Goal: Task Accomplishment & Management: Manage account settings

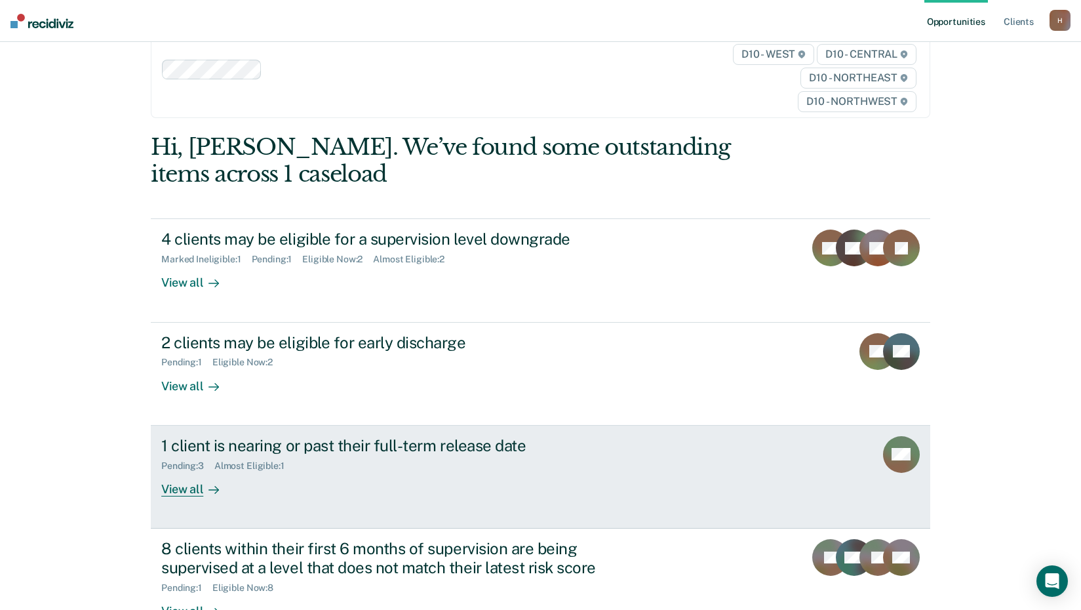
scroll to position [31, 0]
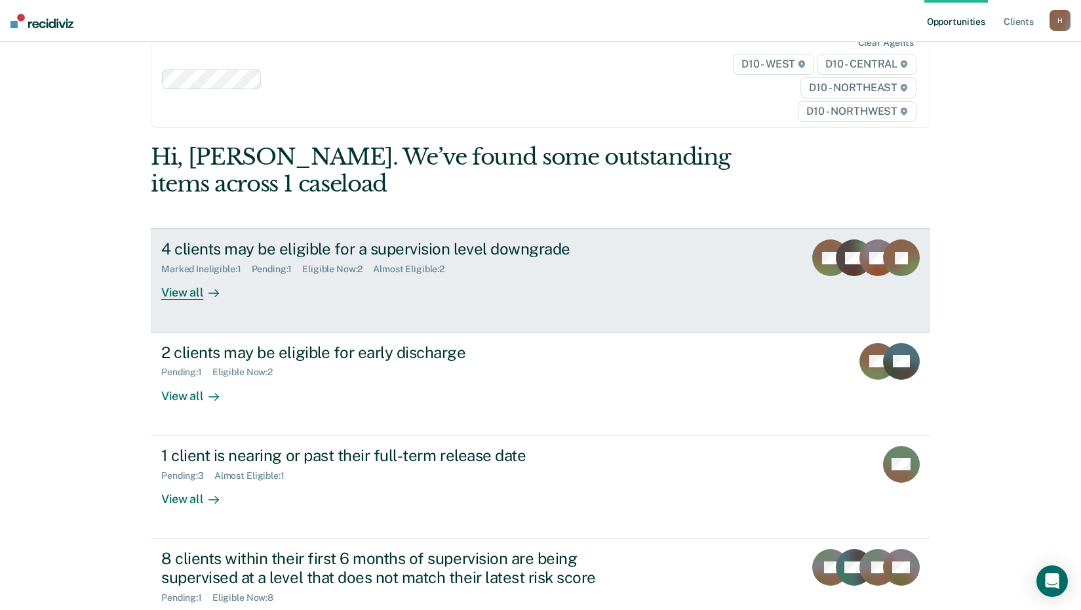
click at [479, 288] on div "4 clients may be eligible for a supervision level downgrade Marked Ineligible :…" at bounding box center [407, 269] width 492 height 60
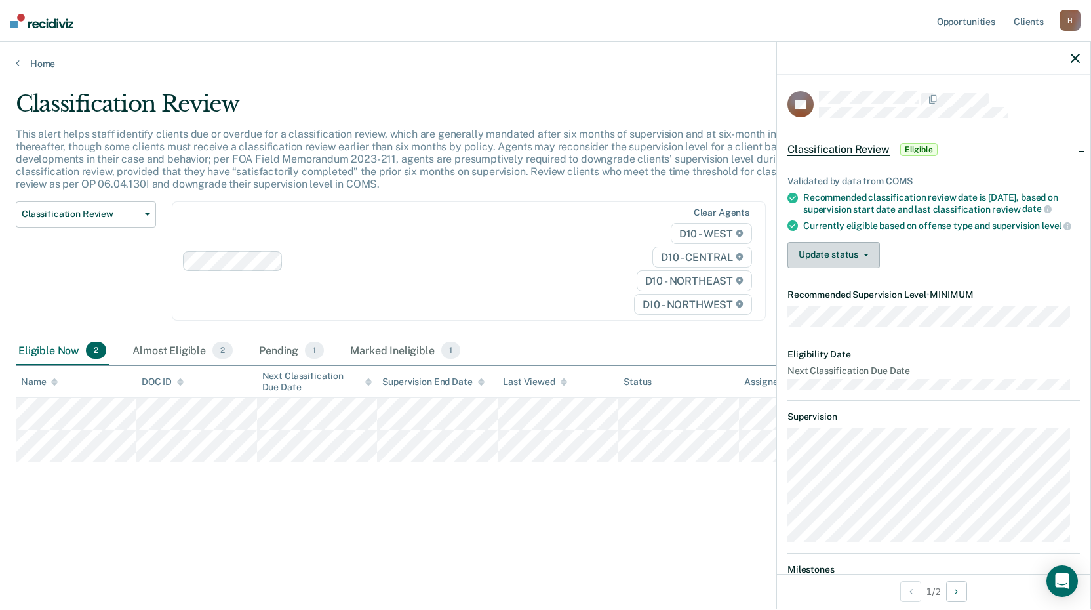
click at [870, 268] on button "Update status" at bounding box center [833, 255] width 92 height 26
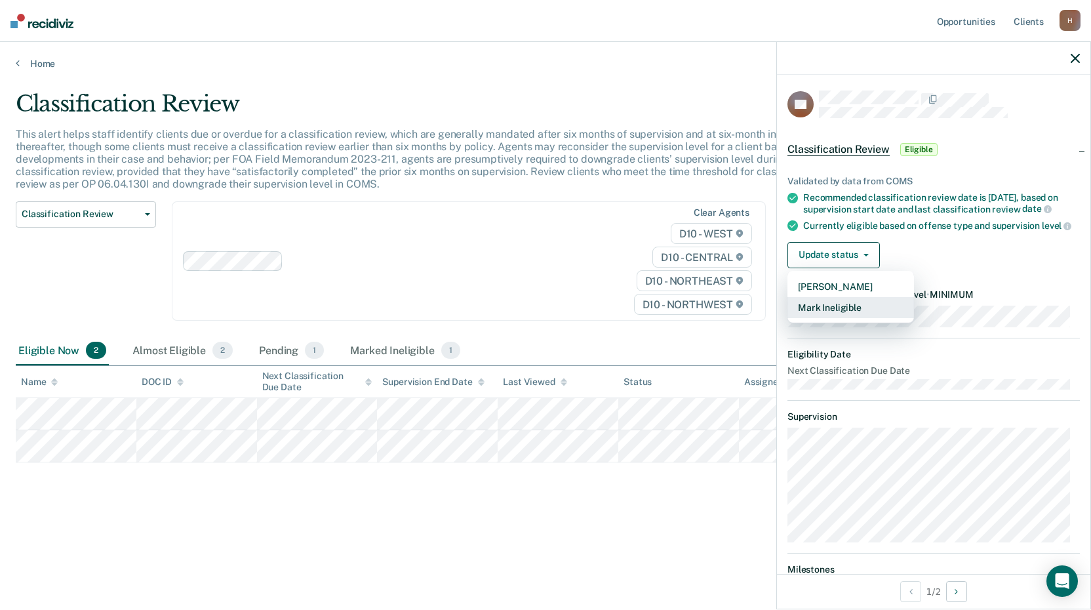
click at [853, 318] on button "Mark Ineligible" at bounding box center [850, 307] width 127 height 21
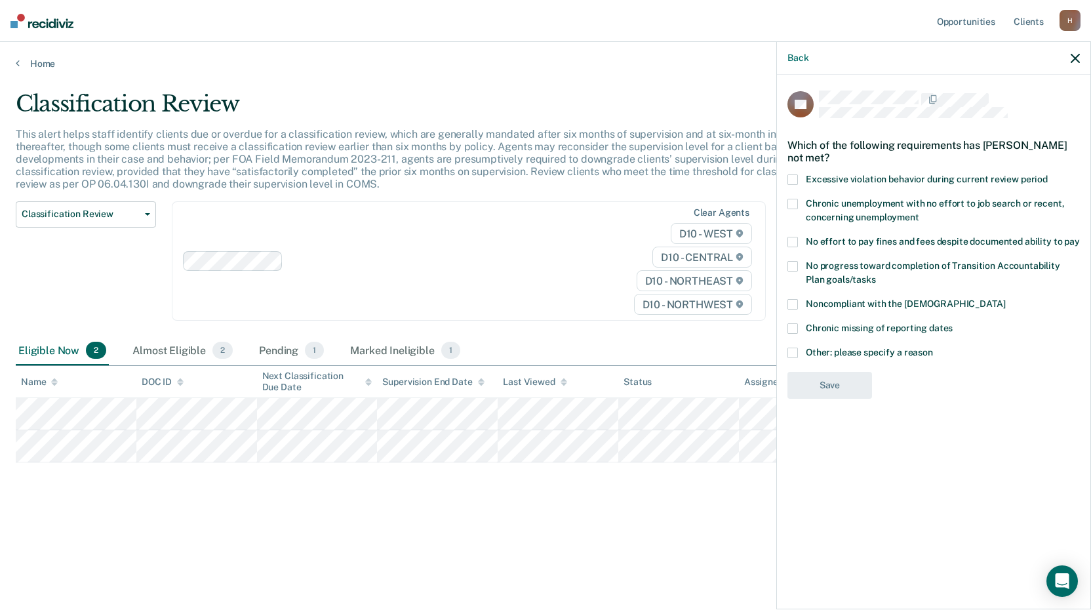
click at [797, 201] on span at bounding box center [792, 204] width 10 height 10
click at [919, 212] on input "Chronic unemployment with no effort to job search or recent, concerning unemplo…" at bounding box center [919, 212] width 0 height 0
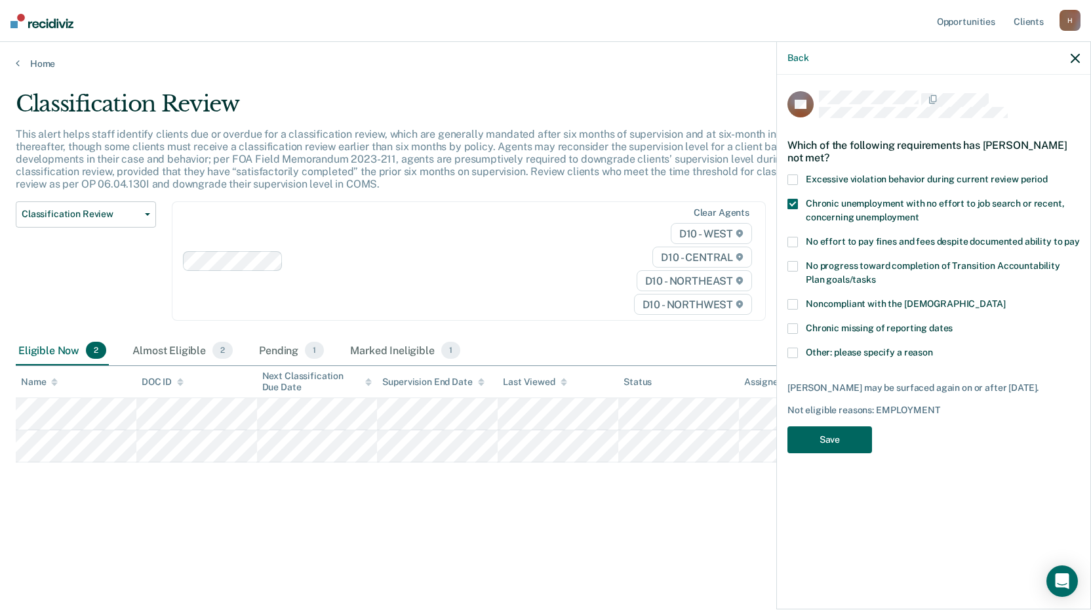
click at [833, 436] on button "Save" at bounding box center [829, 439] width 85 height 27
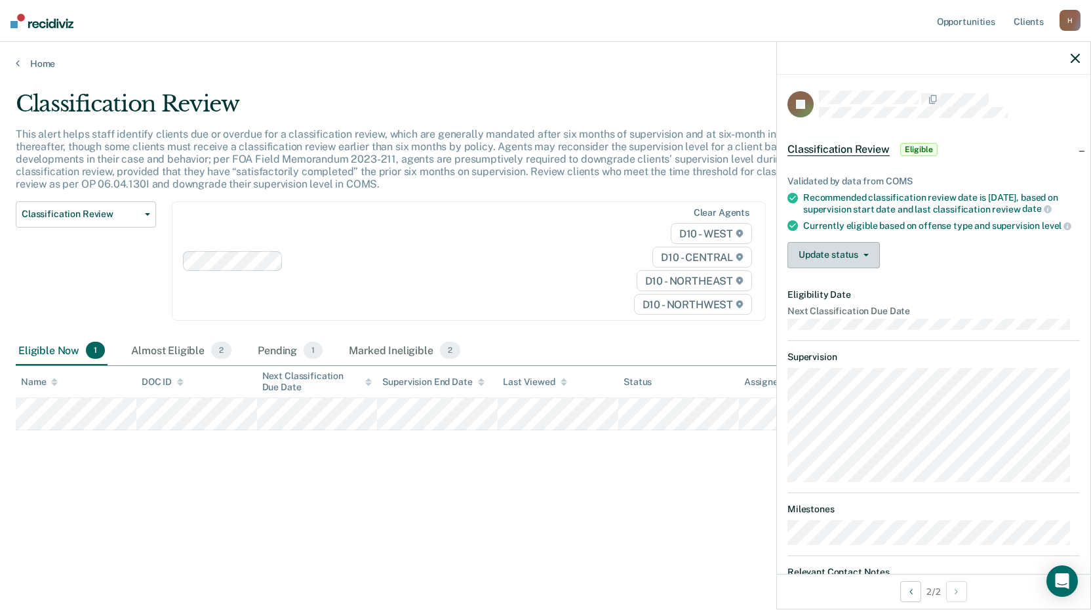
click at [866, 268] on button "Update status" at bounding box center [833, 255] width 92 height 26
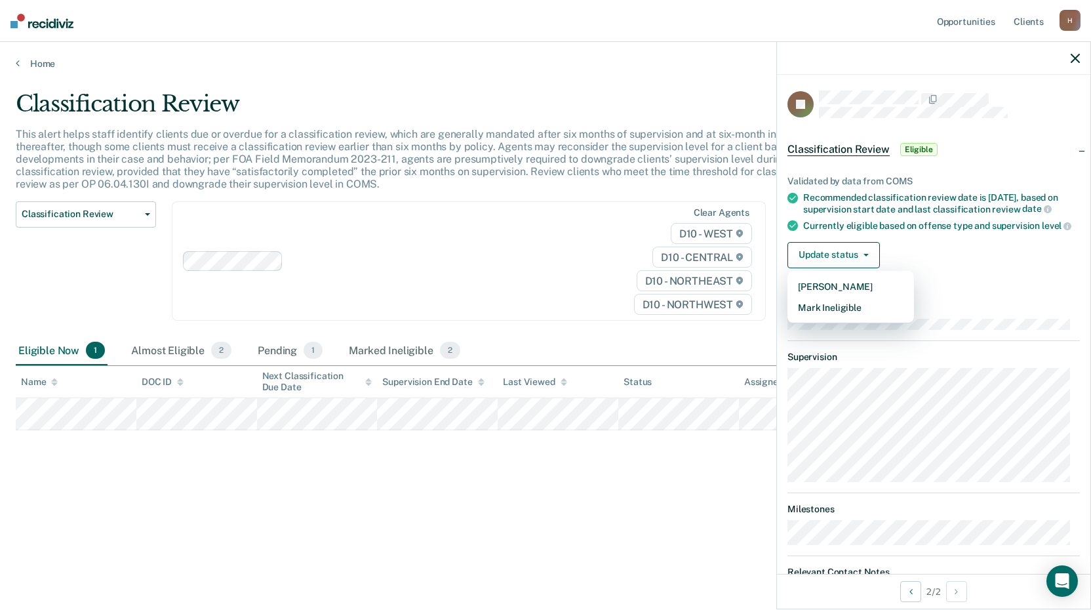
click at [947, 268] on div "Update status Mark Pending Mark Ineligible" at bounding box center [933, 255] width 292 height 26
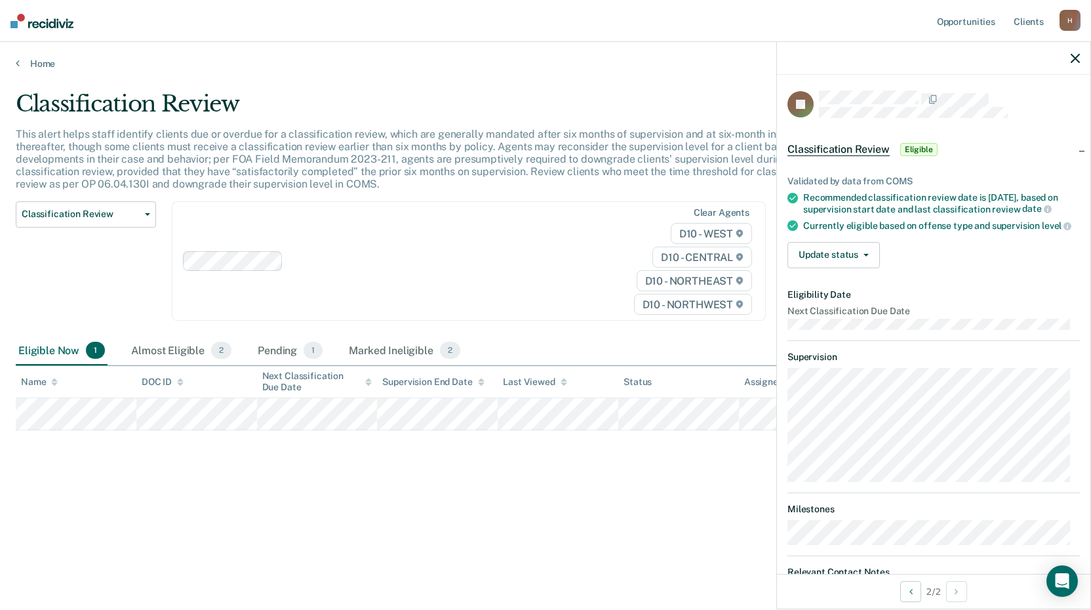
click at [678, 492] on div "Classification Review This alert helps staff identify clients due or overdue fo…" at bounding box center [545, 300] width 1059 height 421
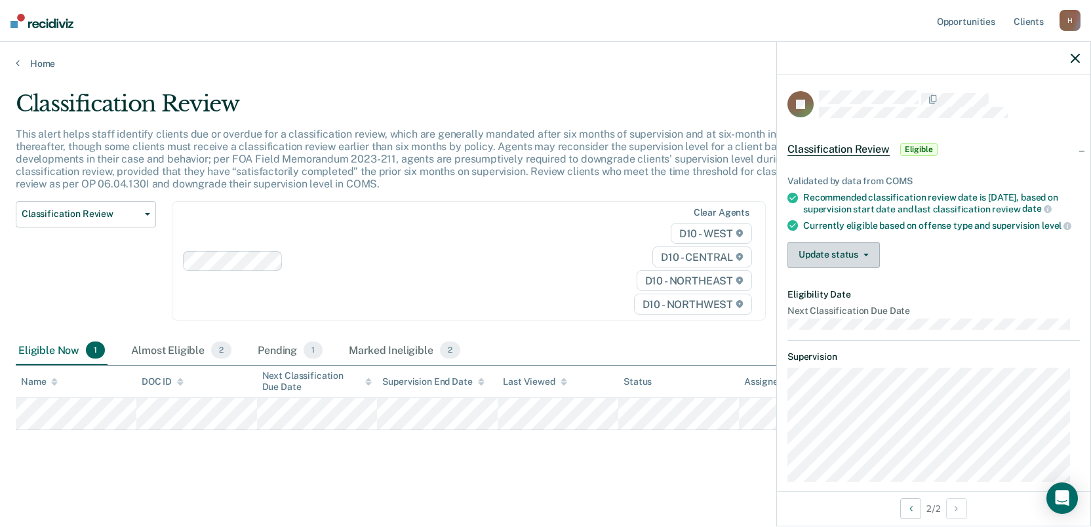
click at [858, 268] on button "Update status" at bounding box center [833, 255] width 92 height 26
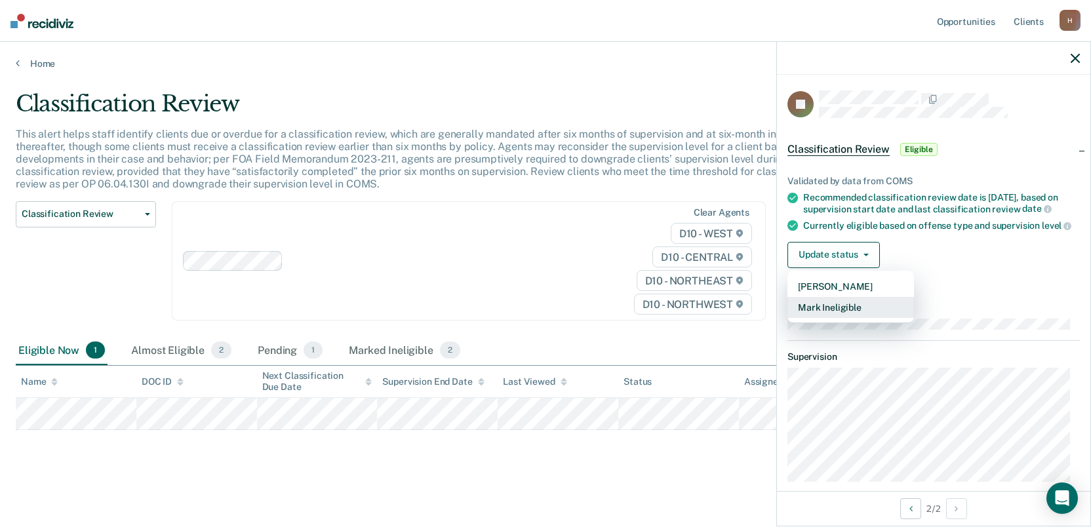
click at [857, 318] on button "Mark Ineligible" at bounding box center [850, 307] width 127 height 21
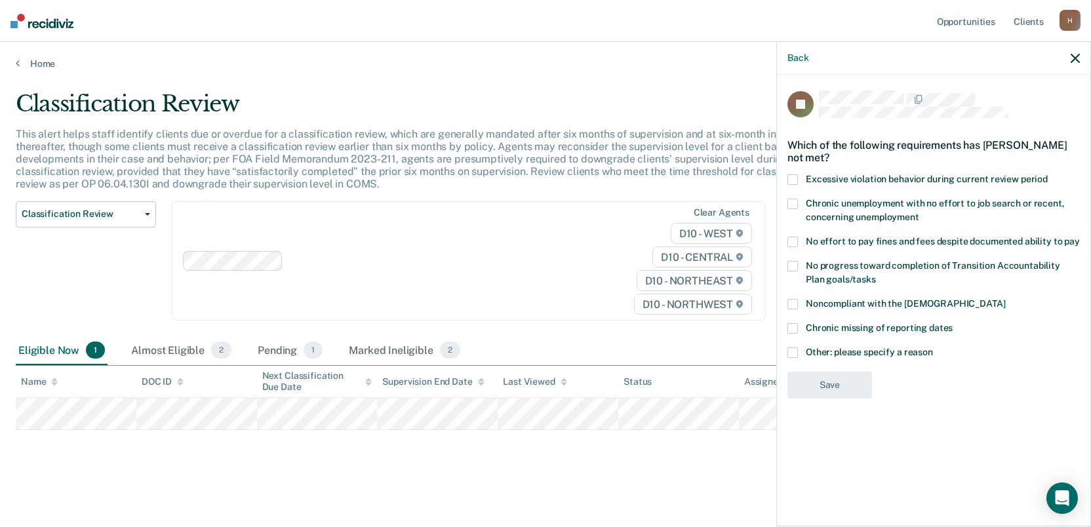
click at [789, 351] on span at bounding box center [792, 352] width 10 height 10
click at [933, 347] on input "Other: please specify a reason" at bounding box center [933, 347] width 0 height 0
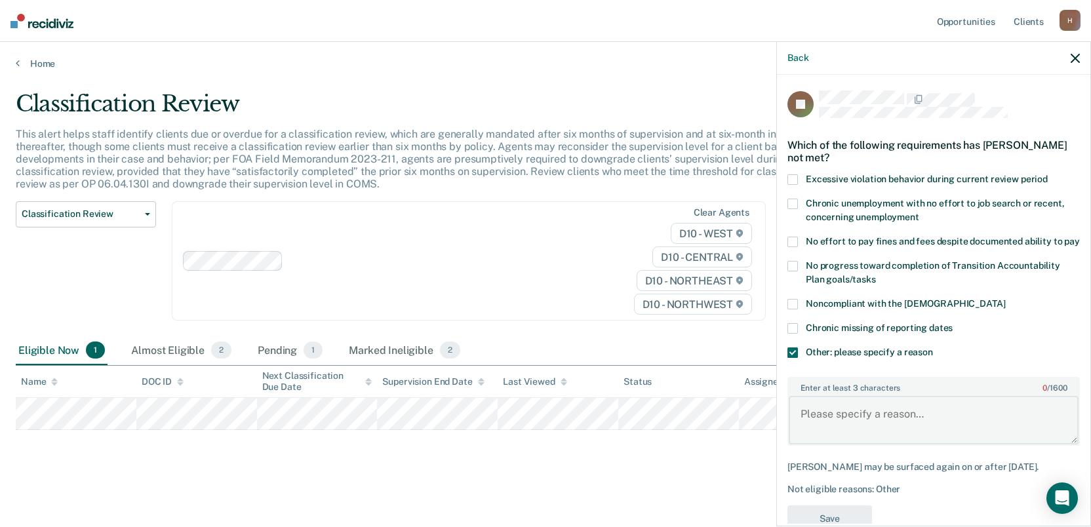
click at [878, 436] on textarea "Enter at least 3 characters 0 / 1600" at bounding box center [934, 420] width 290 height 49
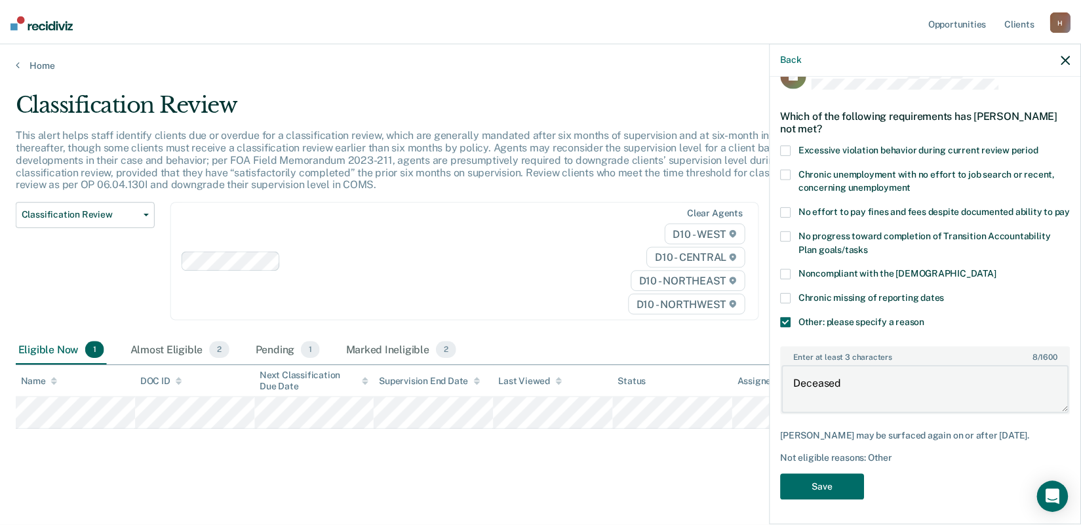
scroll to position [44, 0]
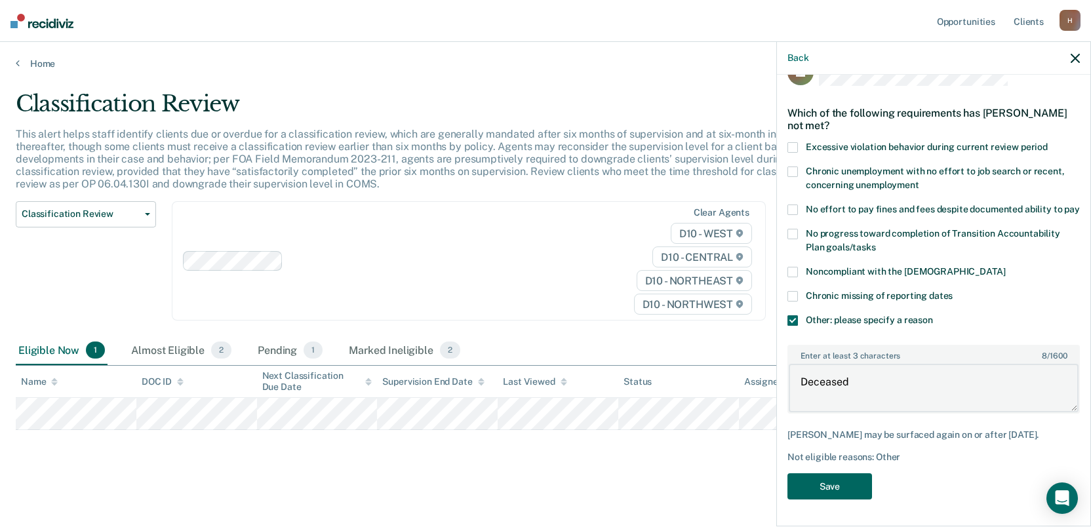
type textarea "Deceased"
click at [840, 486] on button "Save" at bounding box center [829, 486] width 85 height 27
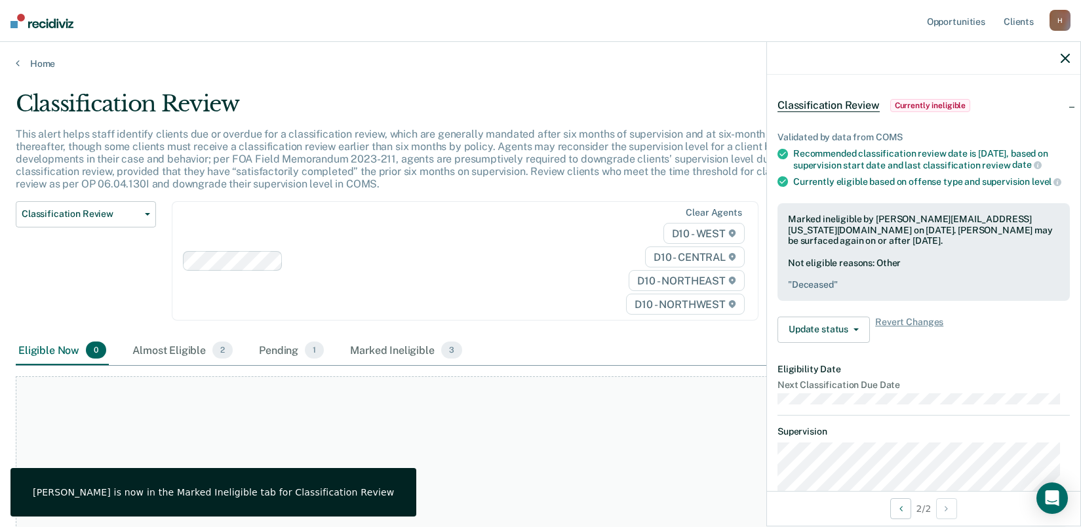
click at [569, 321] on div "Classification Review Classification Review Early Discharge Minimum Telephone R…" at bounding box center [421, 269] width 811 height 136
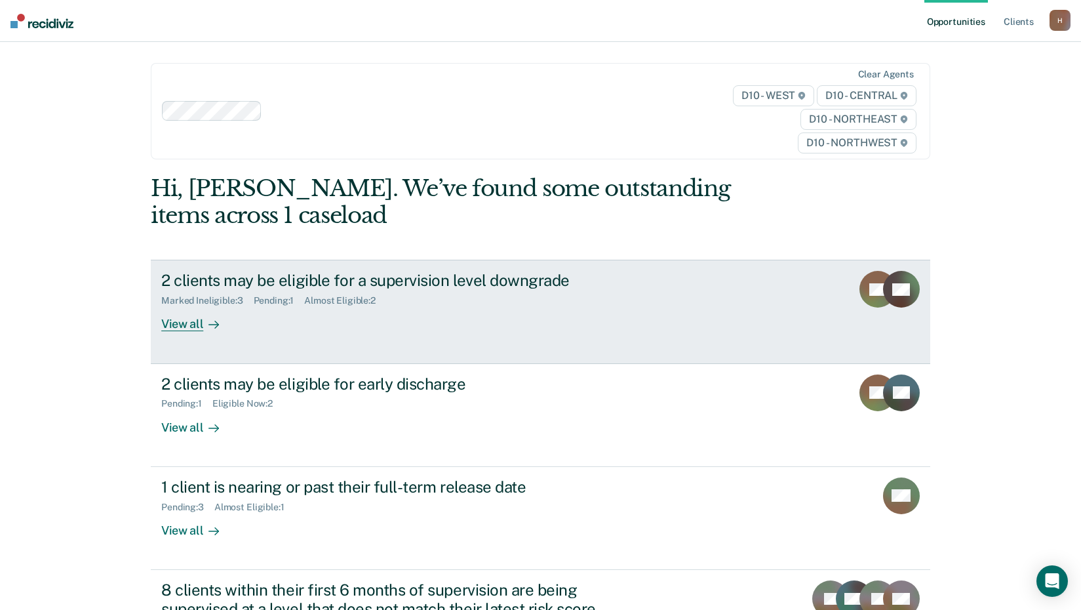
click at [180, 328] on div "View all" at bounding box center [197, 319] width 73 height 26
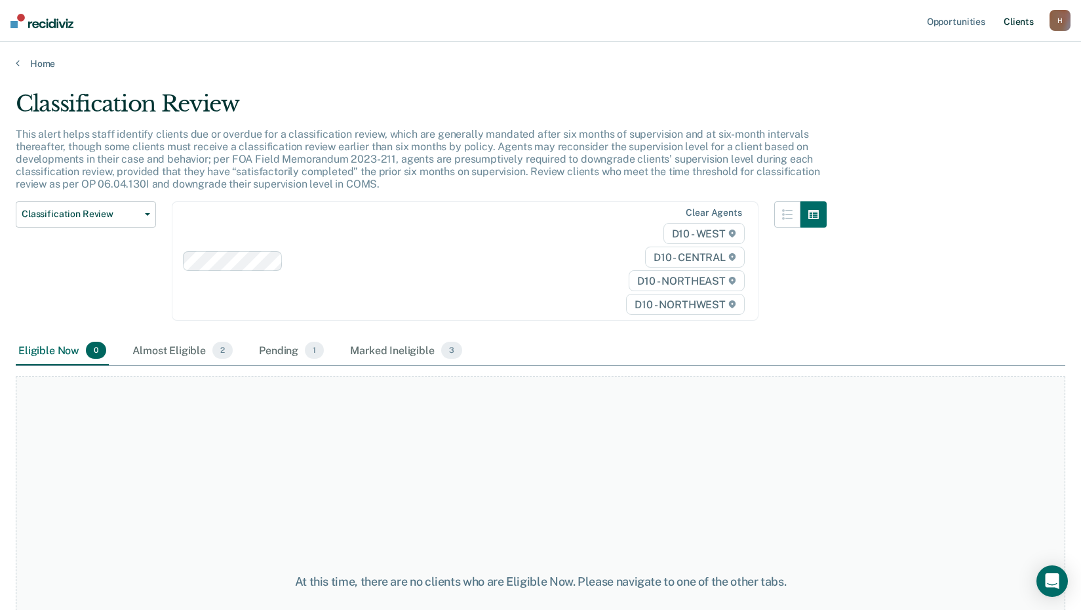
click at [1021, 21] on link "Client s" at bounding box center [1018, 21] width 35 height 42
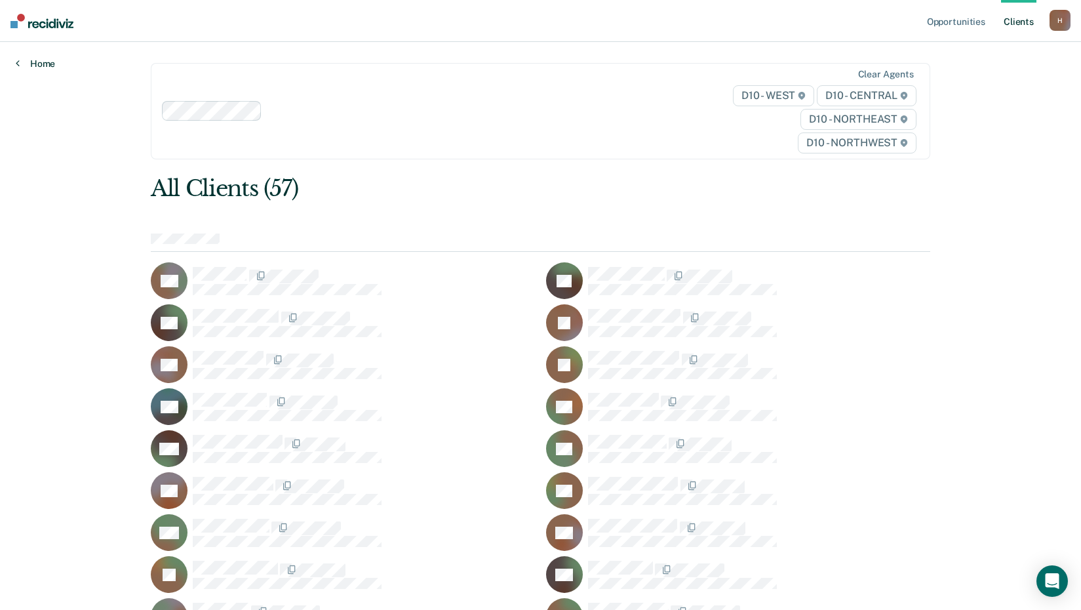
click at [33, 60] on link "Home" at bounding box center [35, 64] width 39 height 12
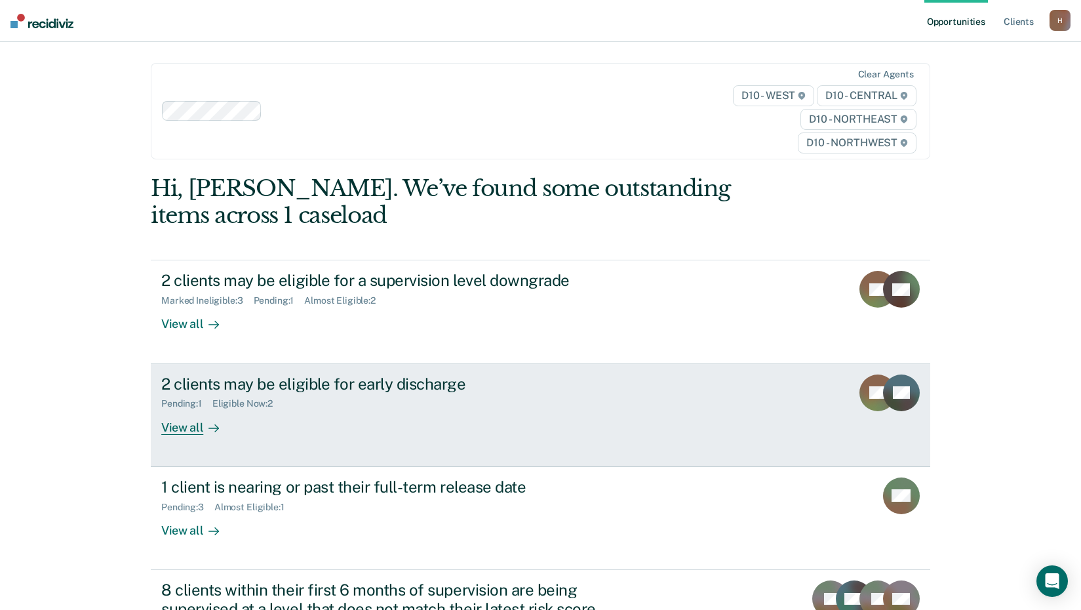
click at [171, 429] on div "View all" at bounding box center [197, 422] width 73 height 26
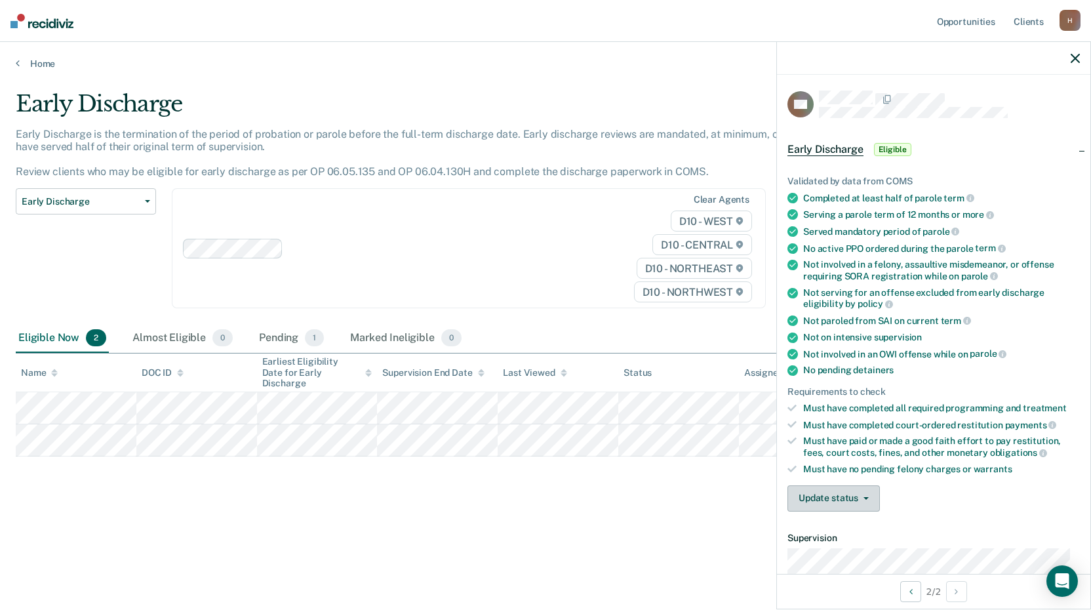
click at [857, 501] on button "Update status" at bounding box center [833, 498] width 92 height 26
click at [849, 551] on button "Mark Ineligible" at bounding box center [850, 550] width 127 height 21
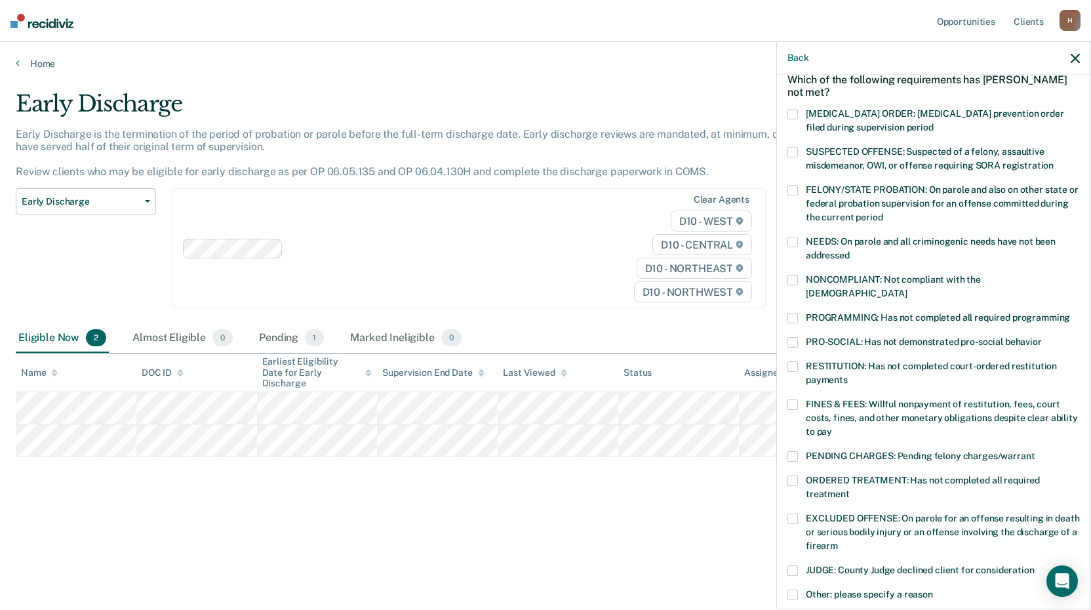
scroll to position [131, 0]
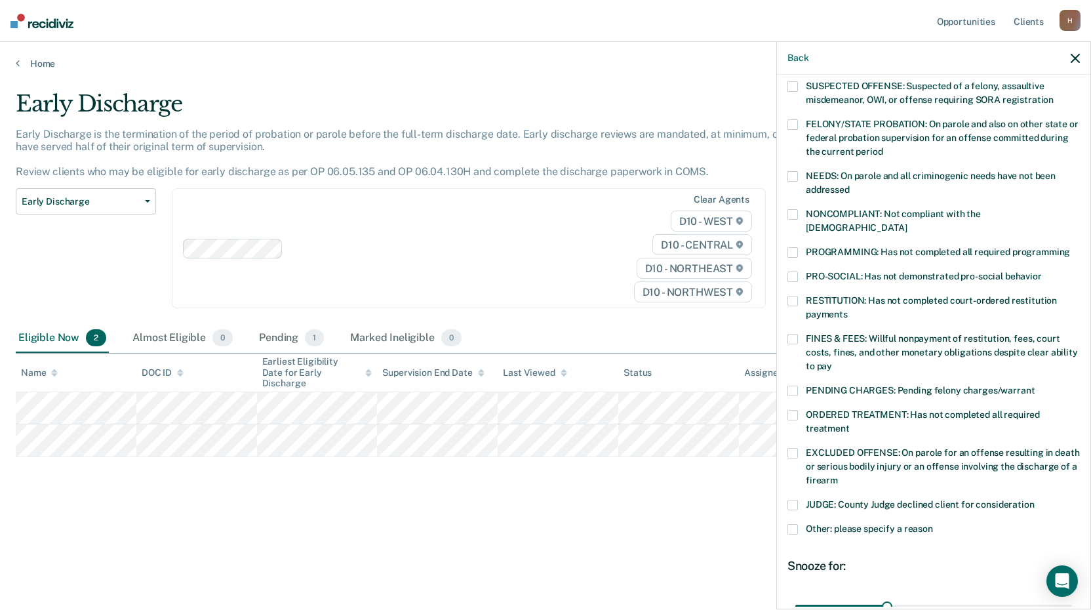
click at [791, 334] on span at bounding box center [792, 339] width 10 height 10
click at [832, 361] on input "FINES & FEES: Willful nonpayment of restitution, fees, court costs, fines, and …" at bounding box center [832, 361] width 0 height 0
click at [1076, 57] on icon "button" at bounding box center [1074, 58] width 9 height 9
